Goal: Task Accomplishment & Management: Manage account settings

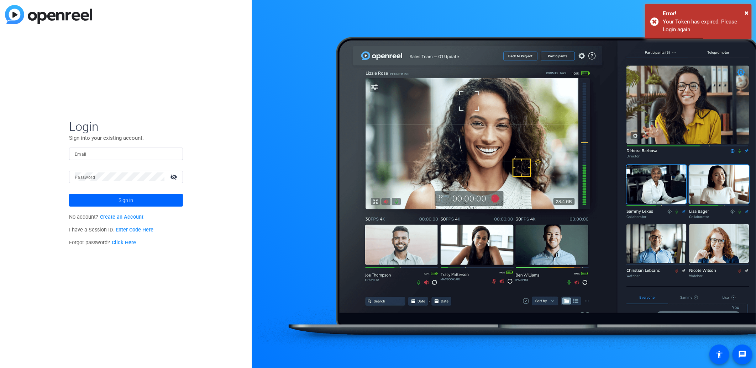
click at [116, 155] on input "Email" at bounding box center [126, 153] width 102 height 9
type input "jake.fortinsky@ig.ca"
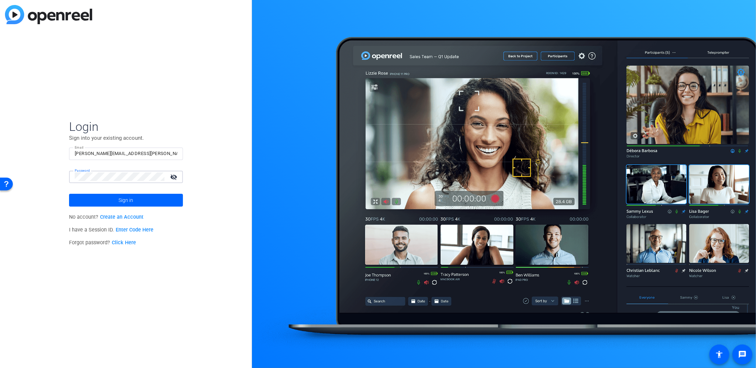
click at [69, 194] on button "Sign in" at bounding box center [126, 200] width 114 height 13
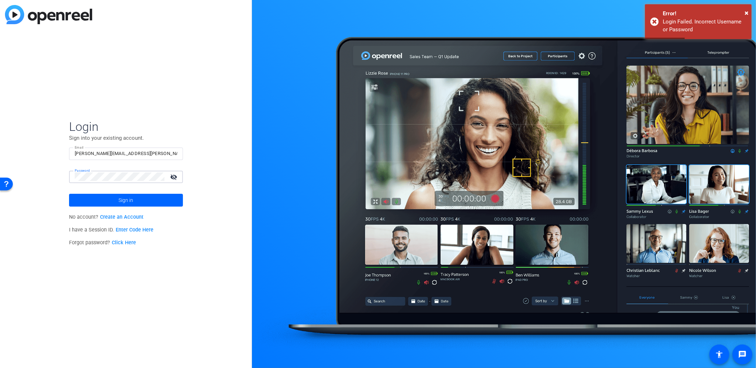
click at [69, 194] on button "Sign in" at bounding box center [126, 200] width 114 height 13
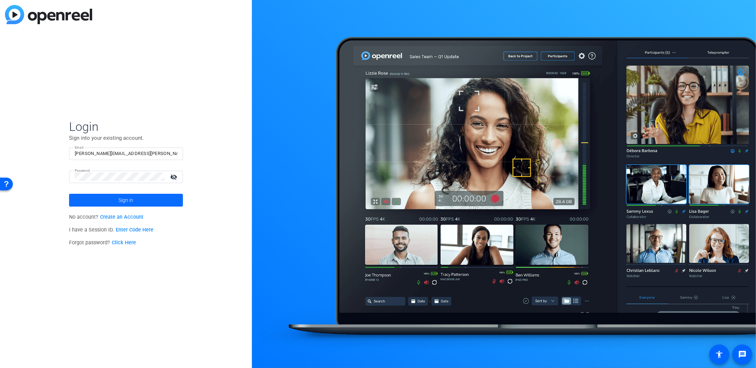
click at [142, 200] on span at bounding box center [126, 200] width 114 height 17
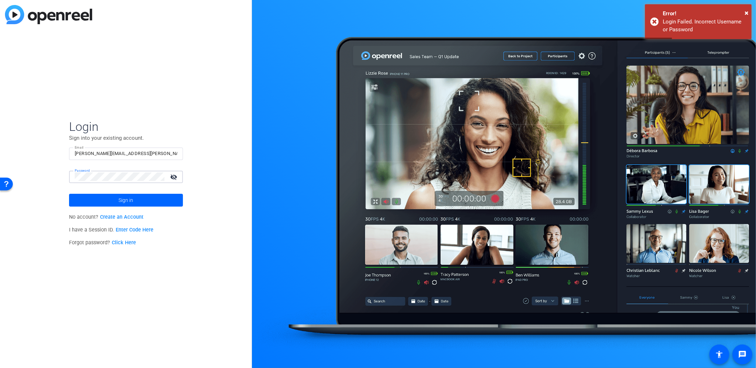
click at [69, 194] on button "Sign in" at bounding box center [126, 200] width 114 height 13
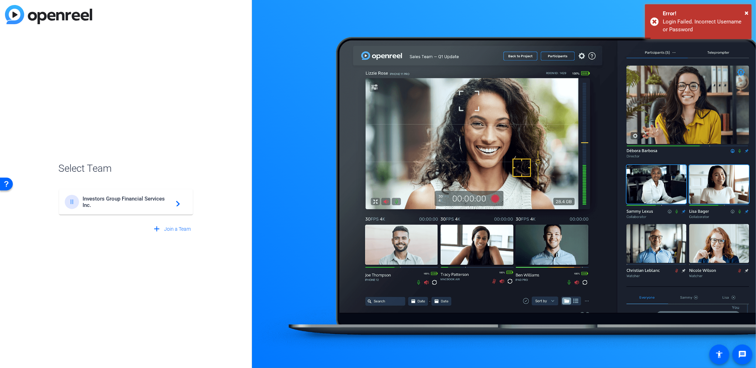
click at [130, 197] on span "Investors Group Financial Services Inc." at bounding box center [127, 202] width 89 height 13
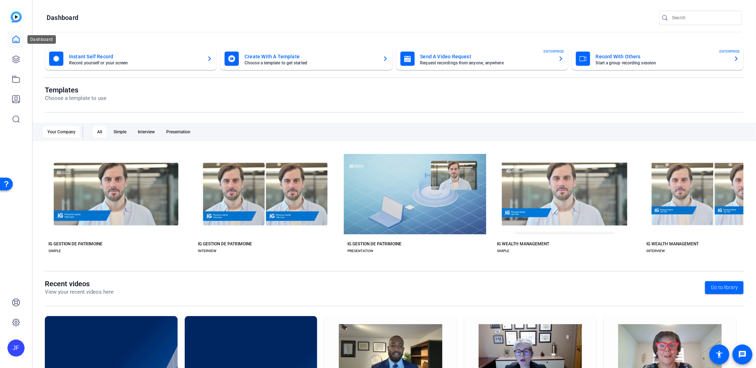
click at [16, 43] on icon at bounding box center [16, 39] width 6 height 7
click at [17, 59] on icon at bounding box center [15, 59] width 7 height 7
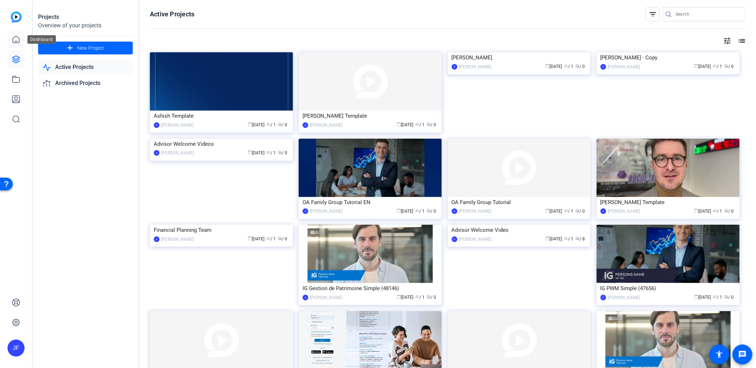
click at [12, 36] on icon at bounding box center [16, 39] width 9 height 9
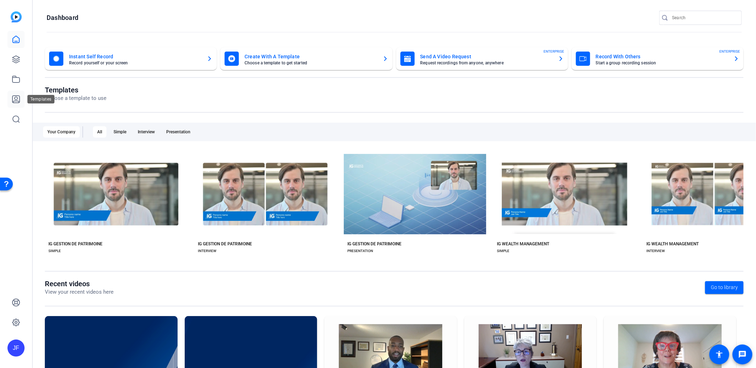
click at [16, 99] on icon at bounding box center [16, 99] width 9 height 9
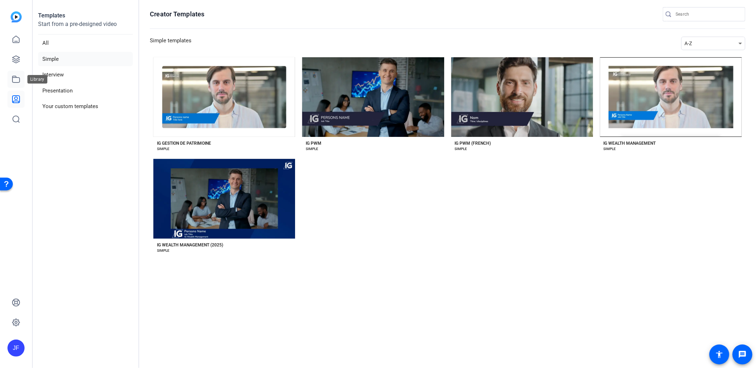
click at [19, 73] on link at bounding box center [15, 79] width 17 height 17
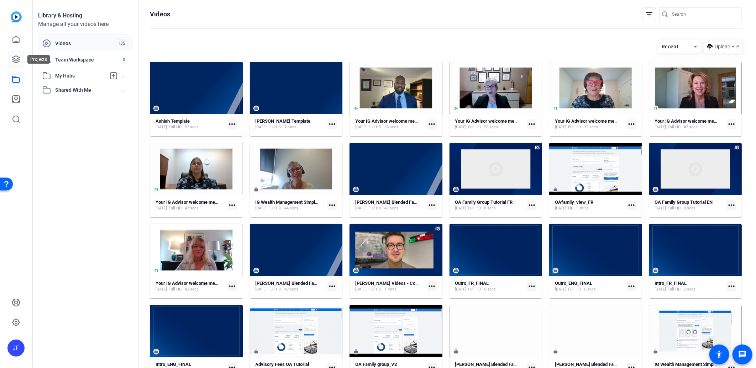
click at [16, 61] on icon at bounding box center [15, 59] width 7 height 7
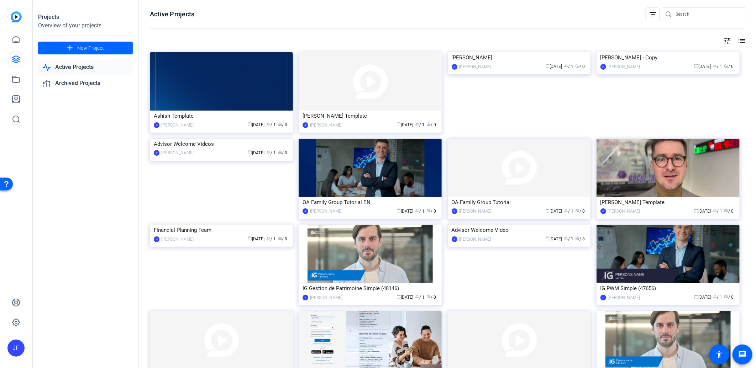
click at [648, 16] on mat-icon "filter_list" at bounding box center [652, 14] width 9 height 9
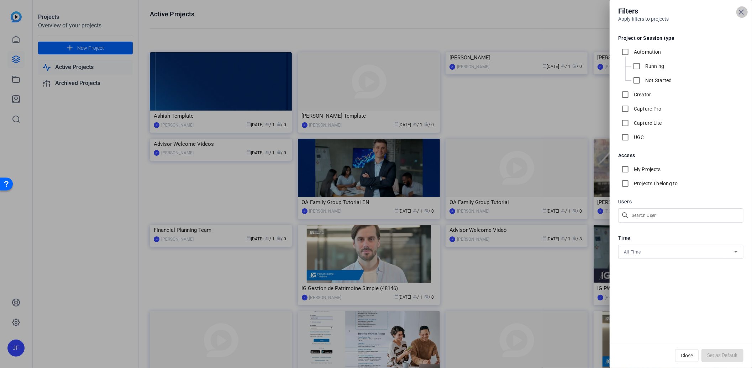
drag, startPoint x: 741, startPoint y: 15, endPoint x: 570, endPoint y: 0, distance: 171.5
click at [739, 14] on icon at bounding box center [741, 12] width 9 height 9
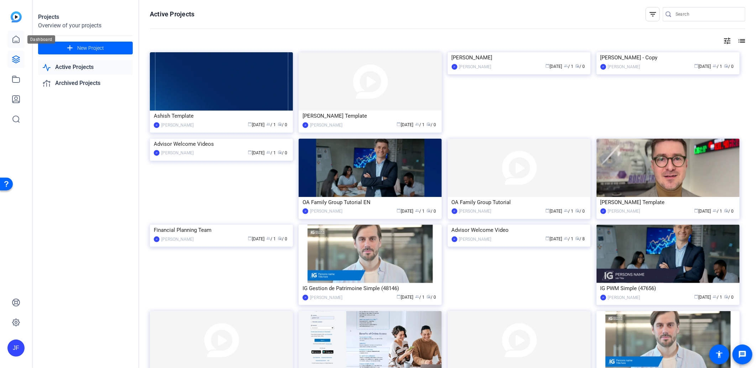
click at [17, 42] on icon at bounding box center [16, 39] width 9 height 9
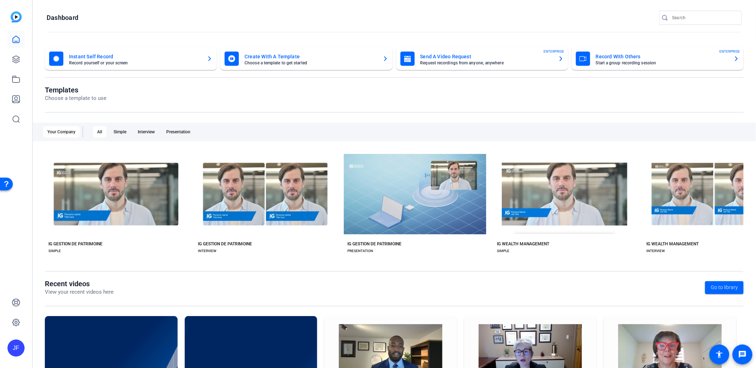
click at [20, 14] on img at bounding box center [16, 16] width 11 height 11
click at [17, 17] on img at bounding box center [16, 16] width 11 height 11
click at [17, 59] on icon at bounding box center [15, 59] width 7 height 7
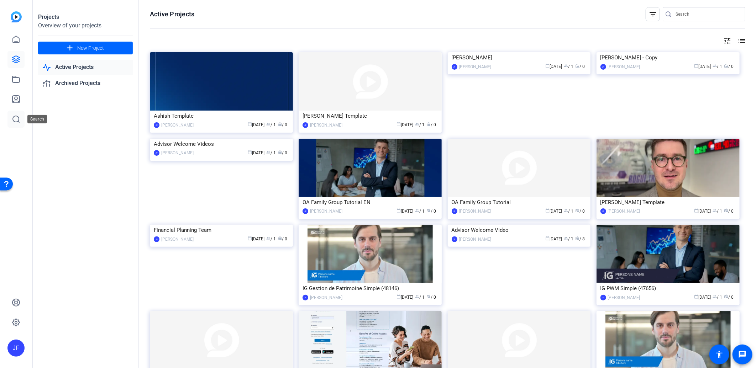
click at [18, 119] on icon at bounding box center [16, 119] width 9 height 9
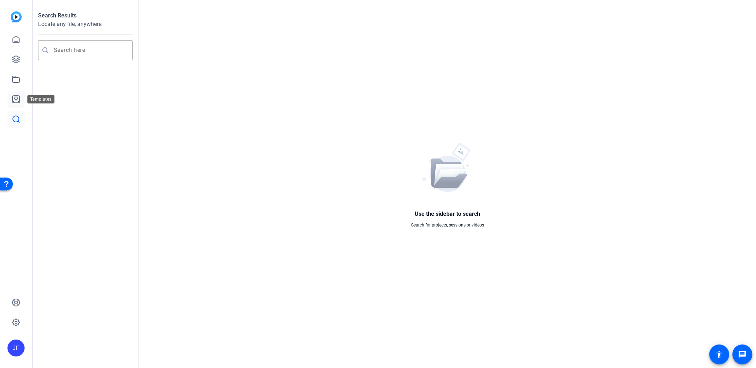
click at [19, 94] on link at bounding box center [15, 99] width 17 height 17
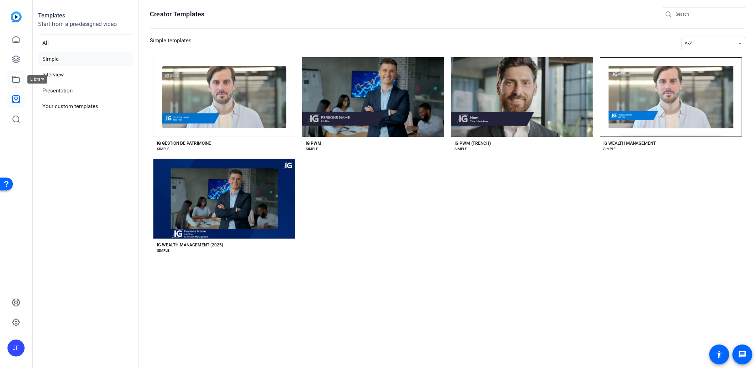
click at [17, 77] on icon at bounding box center [16, 79] width 9 height 9
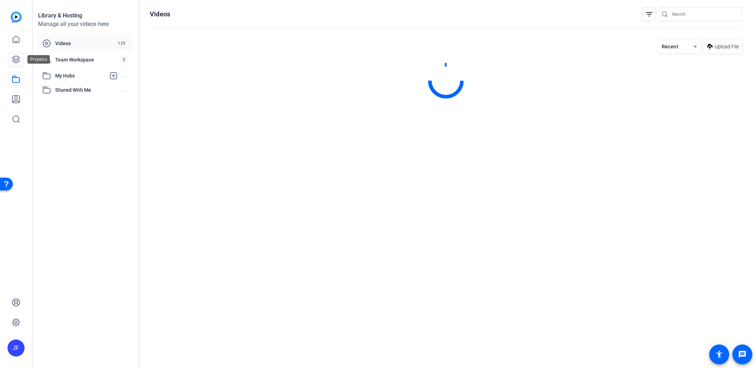
click at [22, 57] on link at bounding box center [15, 59] width 17 height 17
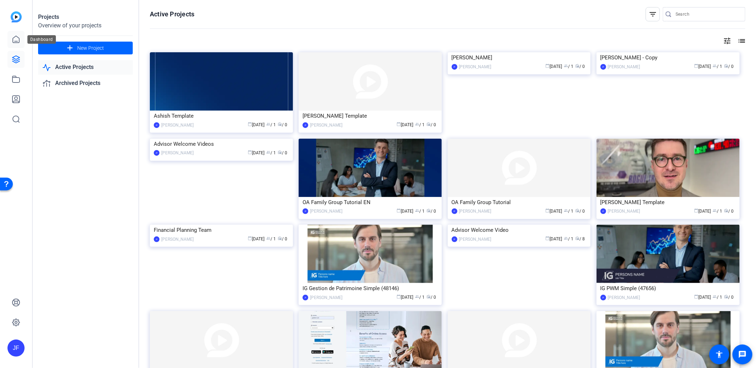
click at [19, 36] on icon at bounding box center [16, 39] width 9 height 9
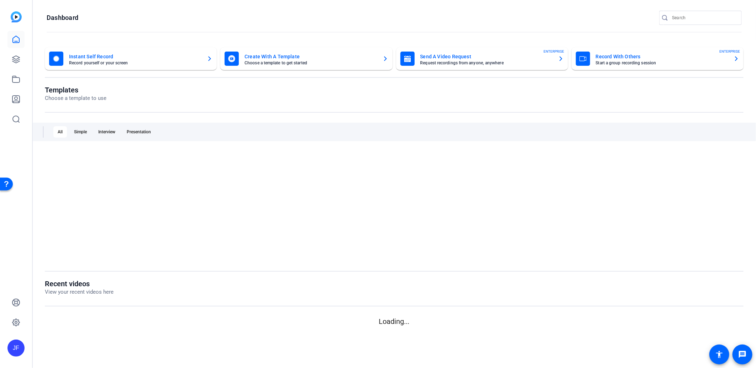
click at [20, 11] on div "JF" at bounding box center [16, 184] width 32 height 368
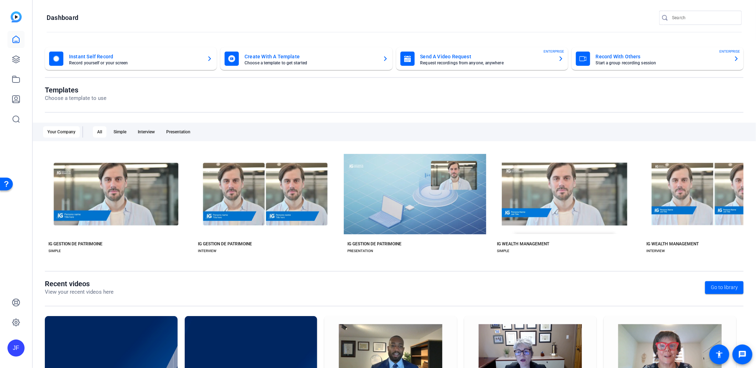
click at [15, 15] on img at bounding box center [16, 16] width 11 height 11
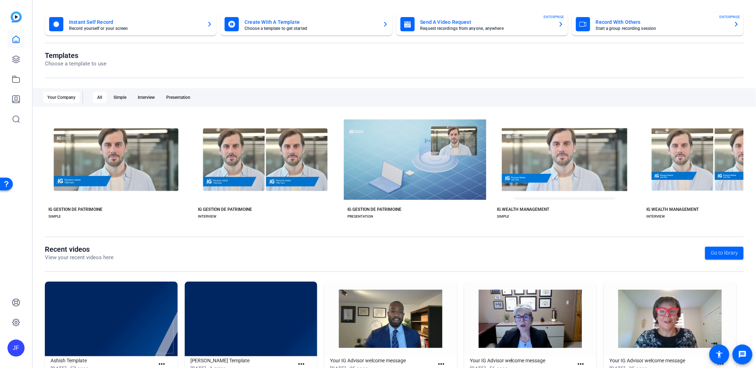
scroll to position [60, 0]
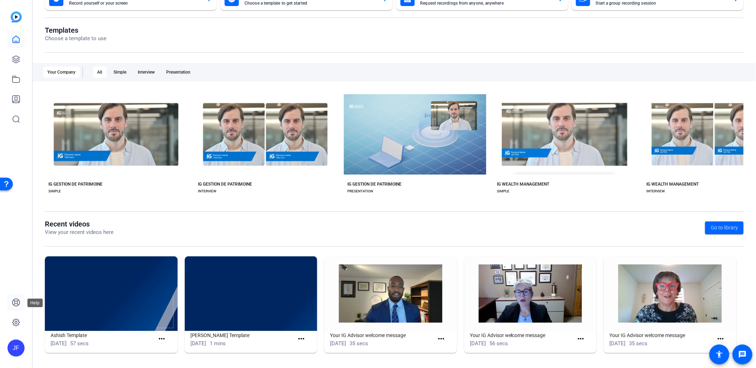
click at [12, 306] on icon at bounding box center [16, 303] width 9 height 9
click at [19, 354] on div "JF" at bounding box center [15, 348] width 17 height 17
click at [34, 342] on div "Investors Group Financial Services Inc." at bounding box center [57, 340] width 50 height 21
click at [19, 17] on img at bounding box center [16, 16] width 11 height 11
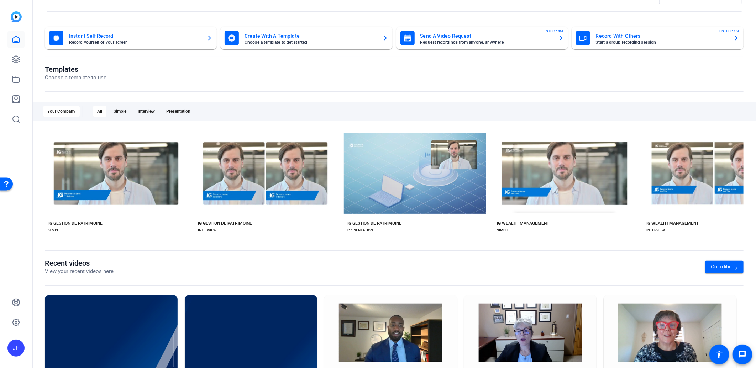
scroll to position [0, 0]
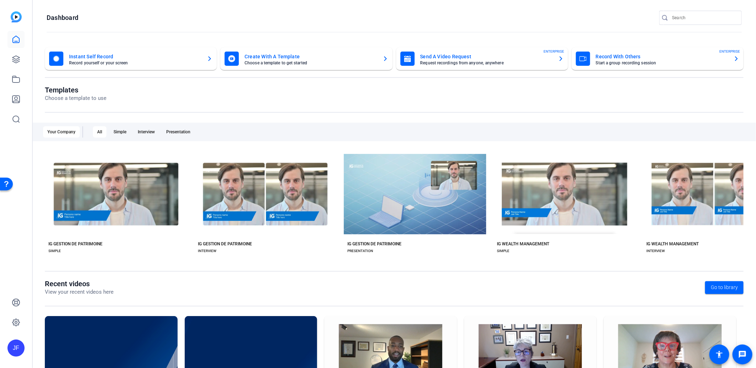
click at [170, 66] on mat-card "Instant Self Record Record yourself or your screen" at bounding box center [131, 58] width 172 height 23
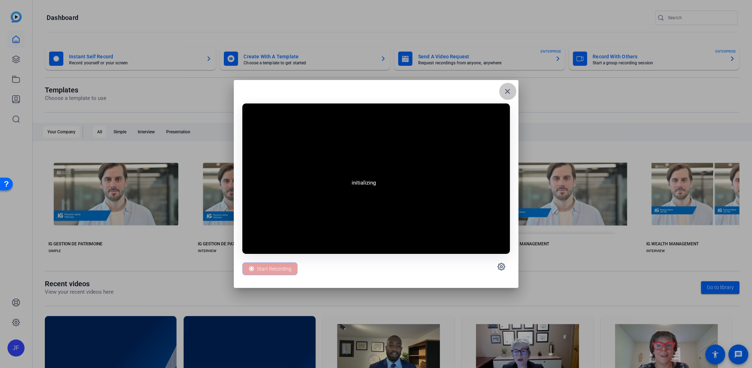
click at [511, 93] on mat-icon "close" at bounding box center [508, 91] width 9 height 9
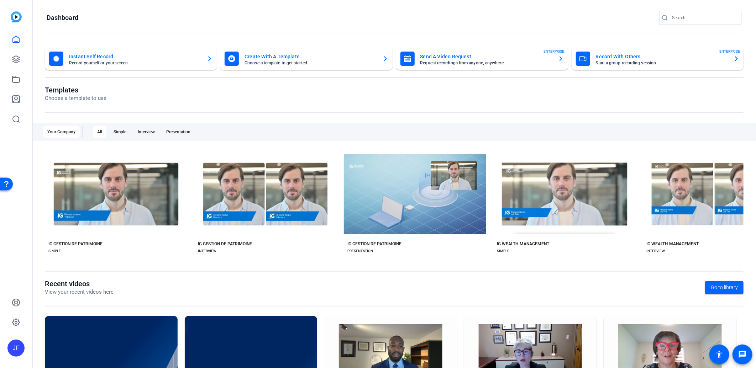
click at [483, 63] on mat-card-subtitle "Request recordings from anyone, anywhere" at bounding box center [486, 63] width 132 height 4
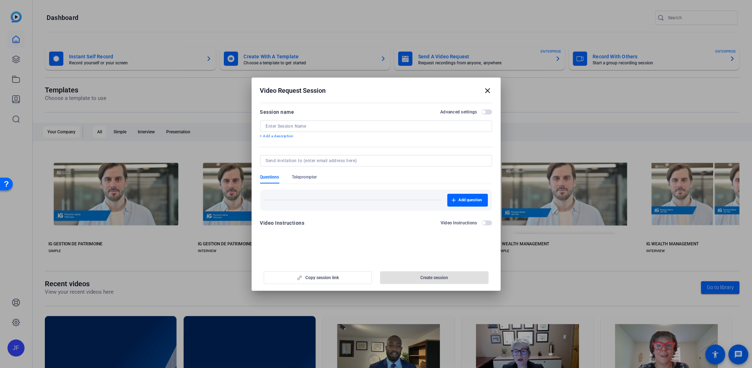
click at [490, 88] on mat-icon "close" at bounding box center [488, 90] width 9 height 9
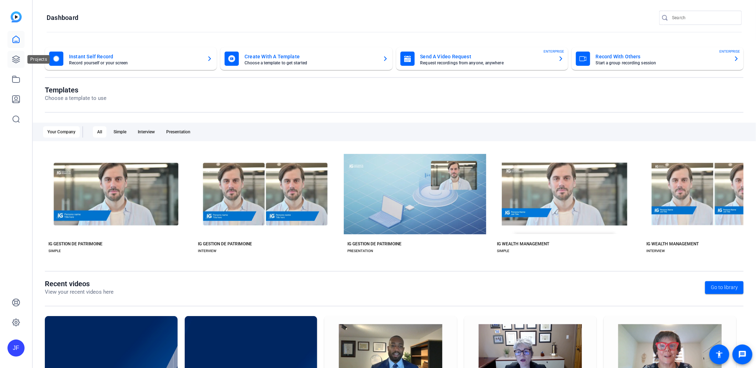
click at [15, 63] on icon at bounding box center [16, 59] width 9 height 9
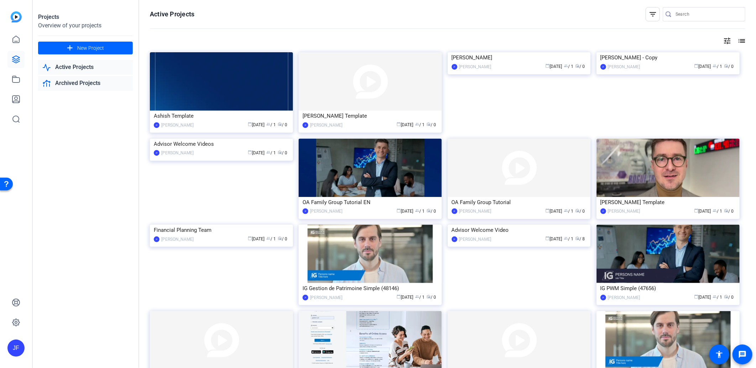
click at [83, 83] on link "Archived Projects" at bounding box center [85, 83] width 95 height 15
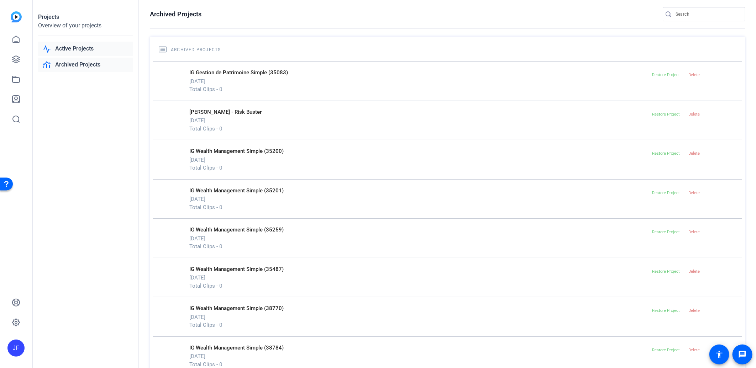
click at [96, 49] on link "Active Projects" at bounding box center [85, 49] width 95 height 15
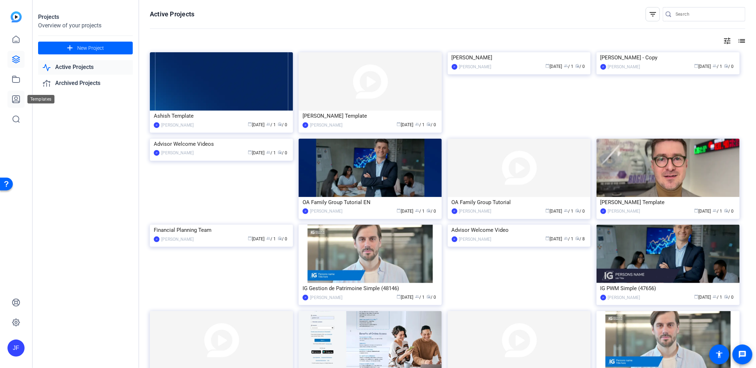
click at [15, 94] on link at bounding box center [15, 99] width 17 height 17
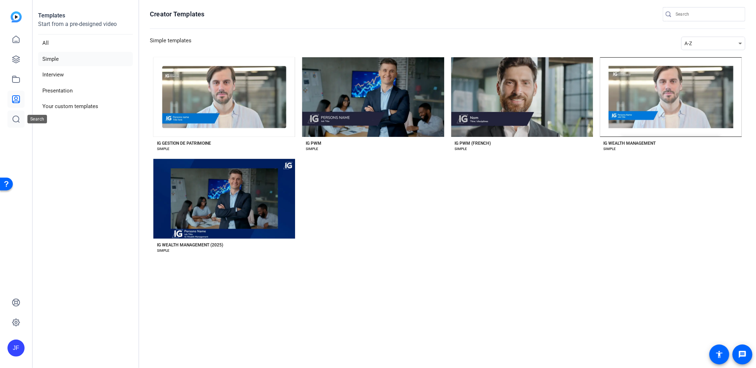
click at [15, 125] on link at bounding box center [15, 119] width 17 height 17
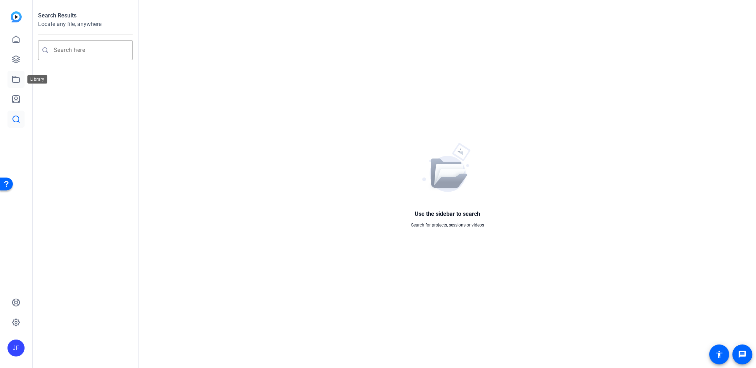
click at [15, 82] on icon at bounding box center [15, 79] width 7 height 6
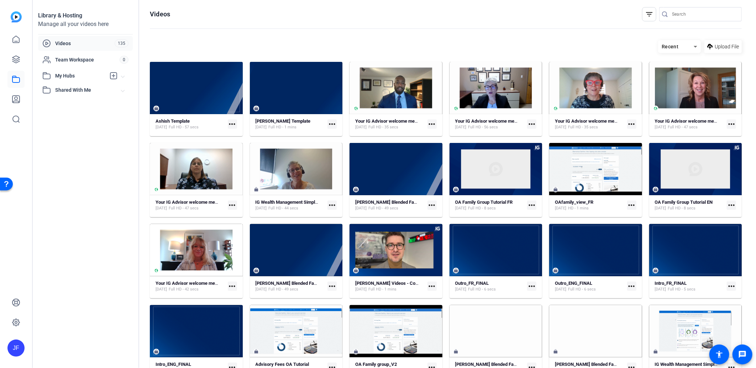
click at [648, 16] on mat-icon "filter_list" at bounding box center [649, 14] width 9 height 9
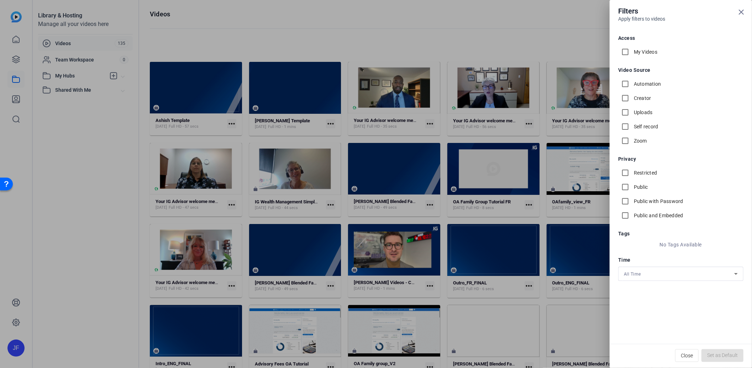
drag, startPoint x: 243, startPoint y: 31, endPoint x: 276, endPoint y: 15, distance: 36.6
click at [247, 30] on div at bounding box center [376, 184] width 752 height 368
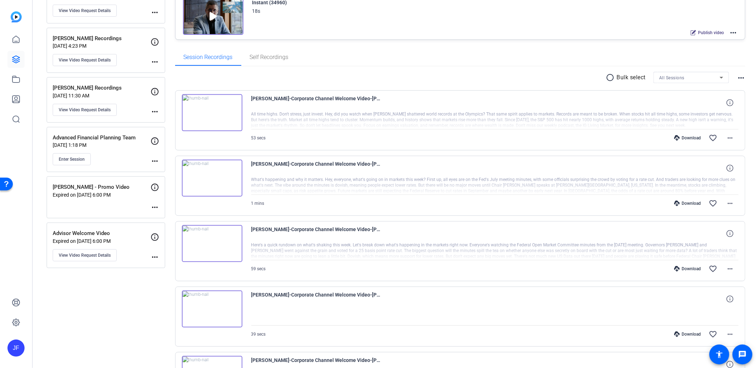
scroll to position [118, 0]
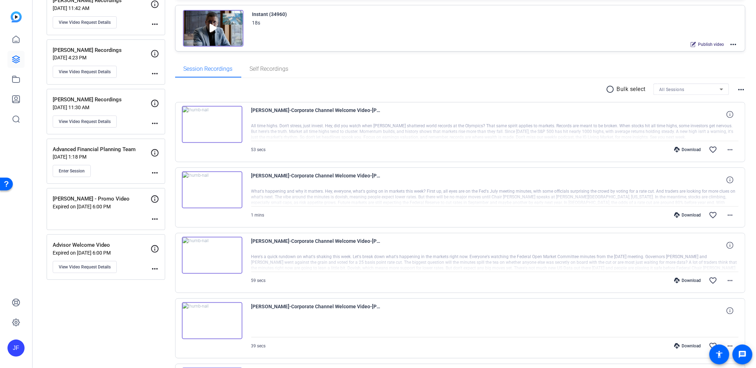
click at [134, 168] on div "Enter Session" at bounding box center [102, 171] width 98 height 12
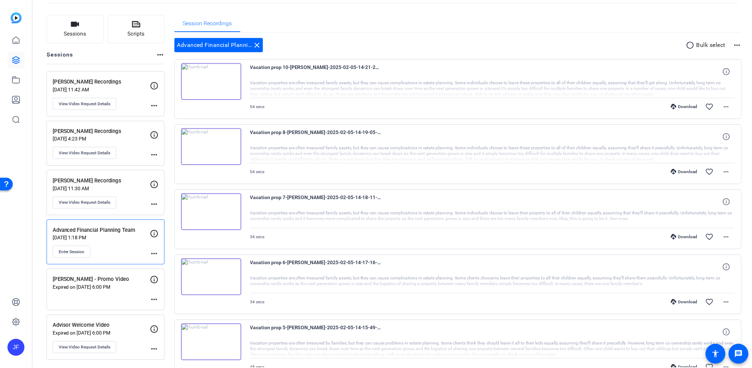
scroll to position [79, 0]
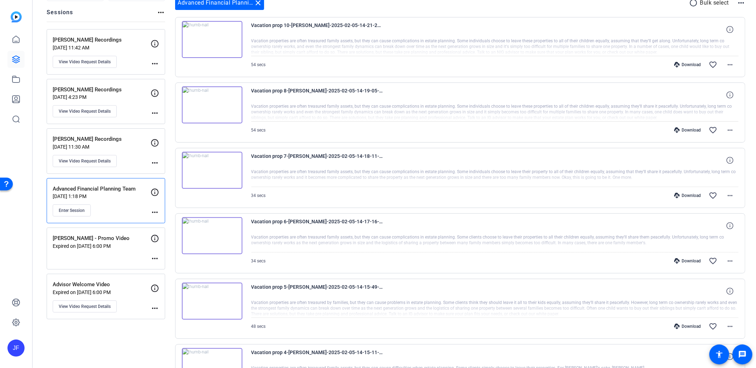
click at [154, 212] on mat-icon "more_horiz" at bounding box center [155, 212] width 9 height 9
click at [165, 221] on span "Edit Session" at bounding box center [172, 223] width 32 height 9
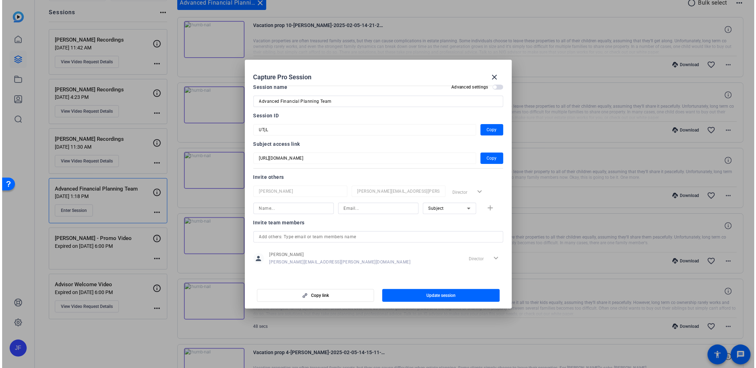
scroll to position [9, 0]
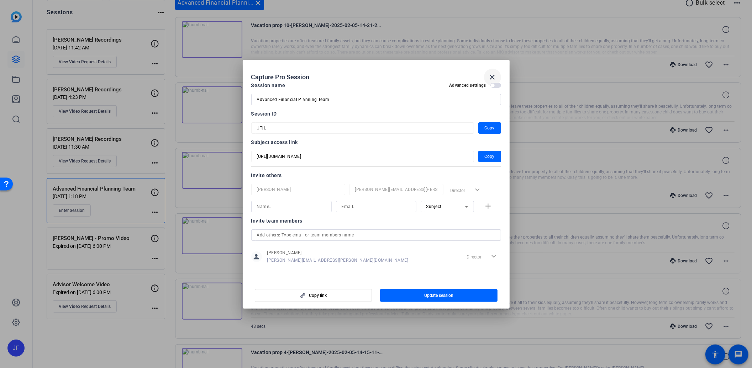
click at [493, 74] on mat-icon "close" at bounding box center [492, 77] width 9 height 9
